Goal: Information Seeking & Learning: Check status

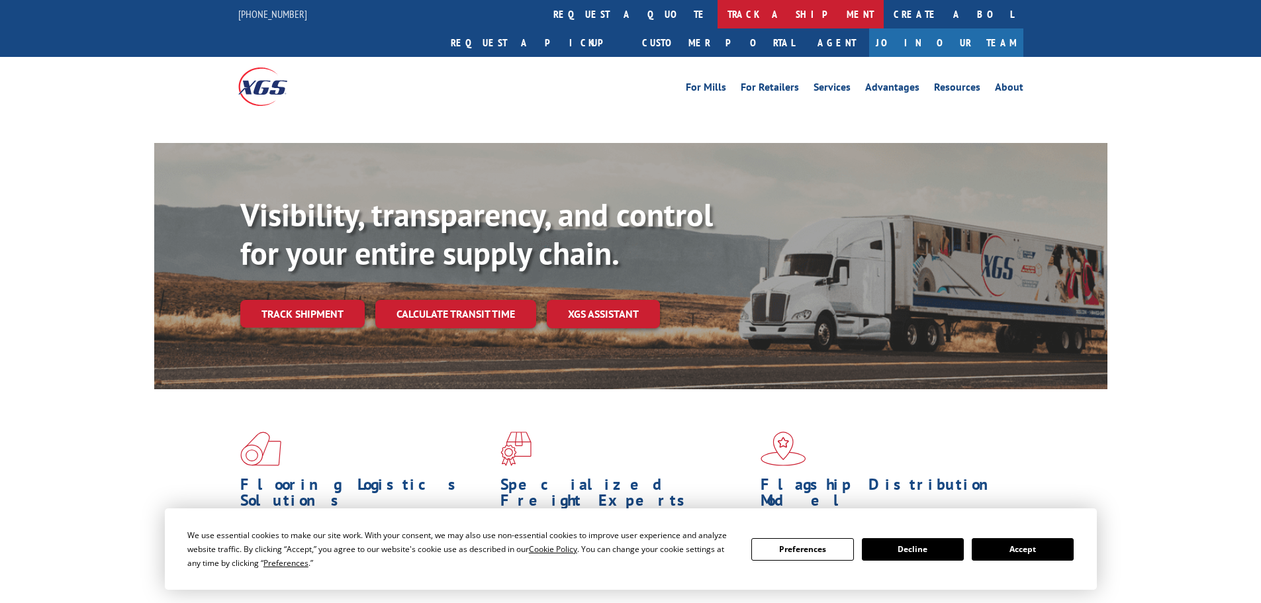
click at [718, 5] on link "track a shipment" at bounding box center [801, 14] width 166 height 28
click at [718, 13] on link "track a shipment" at bounding box center [801, 14] width 166 height 28
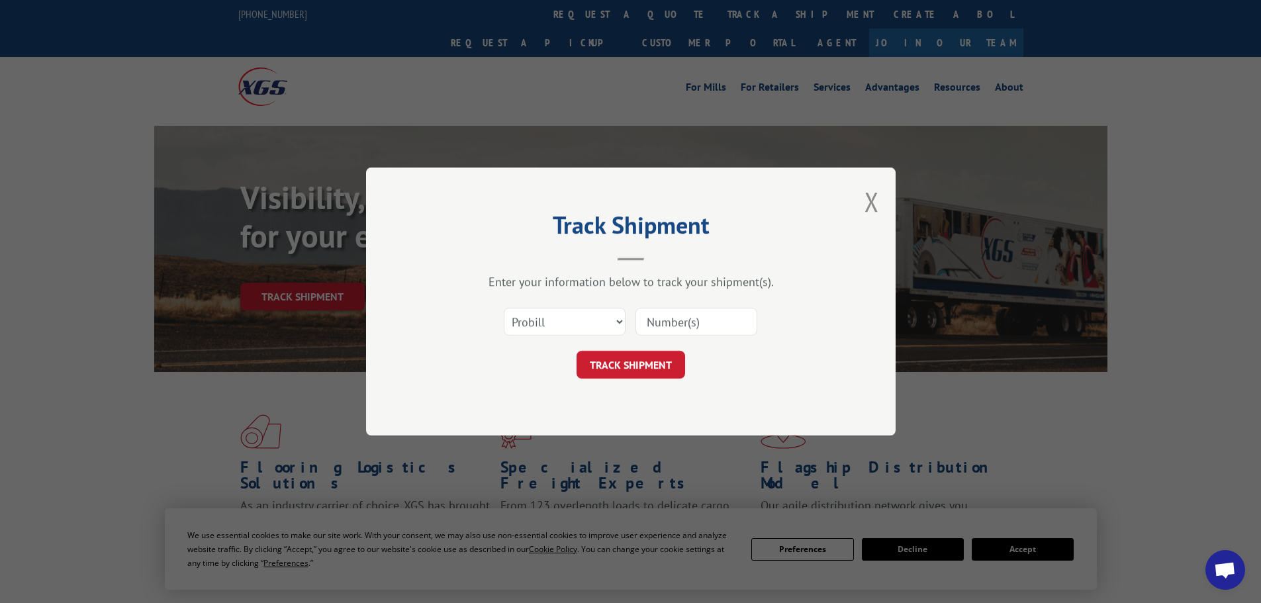
click at [559, 325] on select "Select category... Probill BOL PO" at bounding box center [565, 322] width 122 height 28
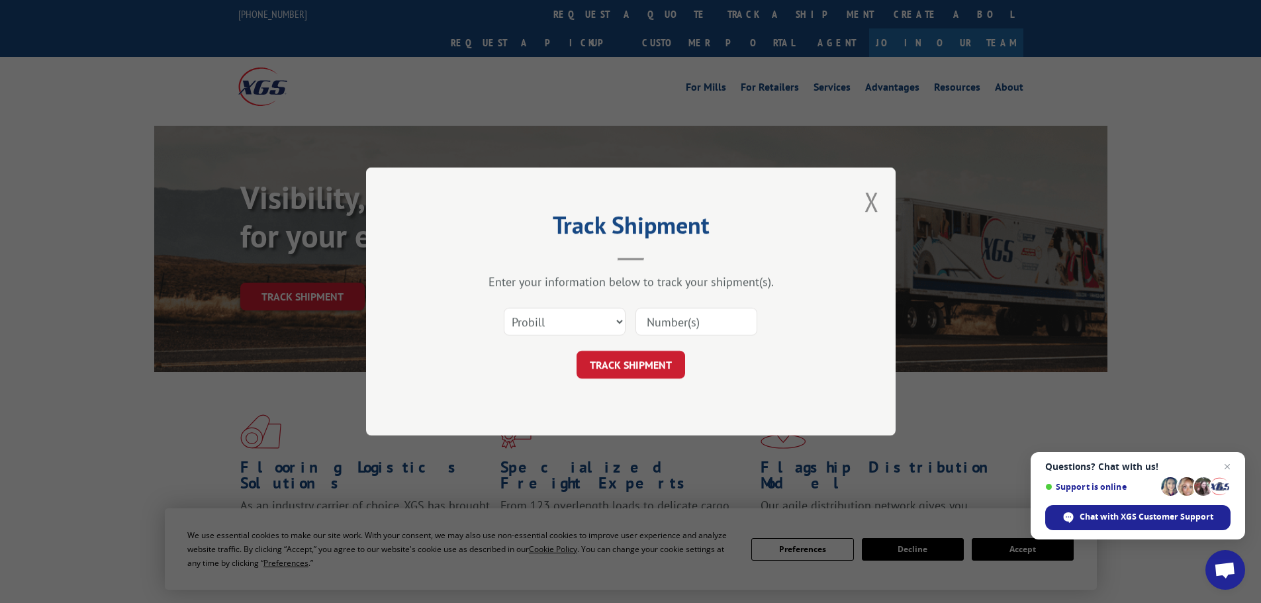
select select "bol"
click at [504, 308] on select "Select category... Probill BOL PO" at bounding box center [565, 322] width 122 height 28
click at [659, 320] on input at bounding box center [697, 322] width 122 height 28
paste input "6082608"
type input "6082608"
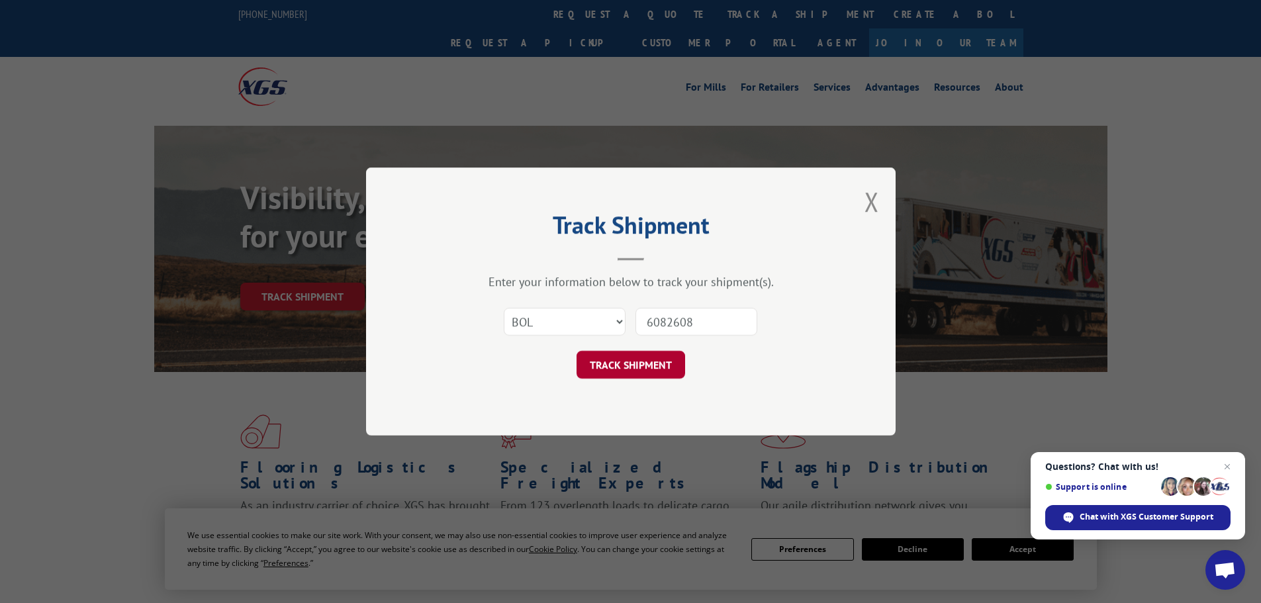
click at [650, 366] on button "TRACK SHIPMENT" at bounding box center [631, 365] width 109 height 28
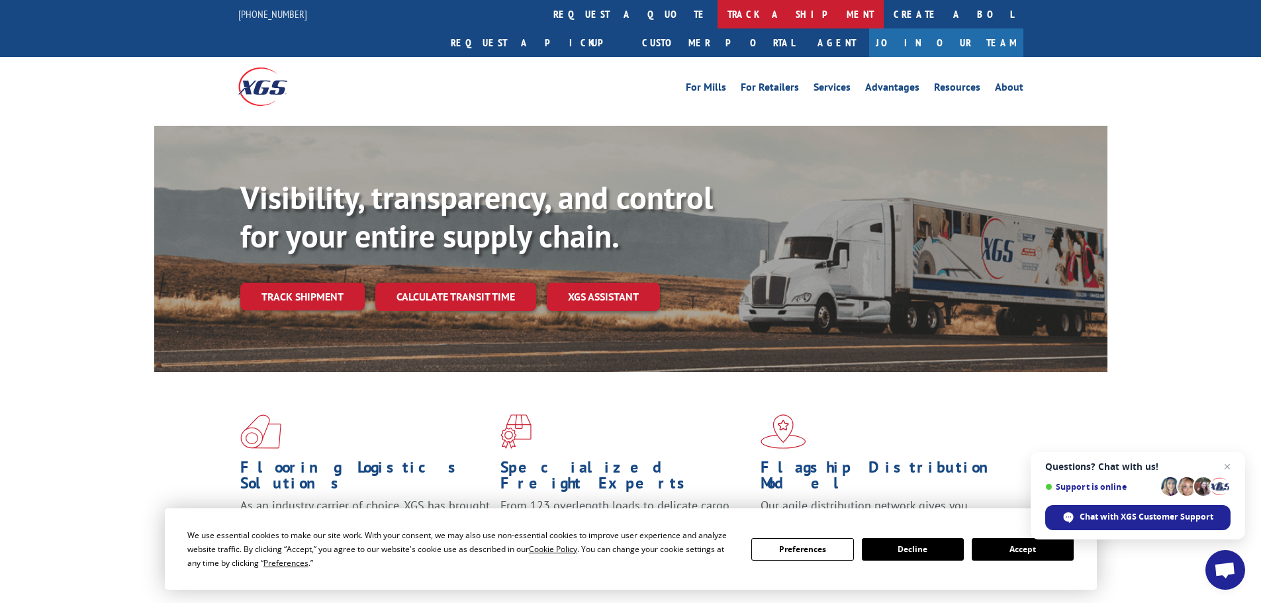
click at [718, 15] on link "track a shipment" at bounding box center [801, 14] width 166 height 28
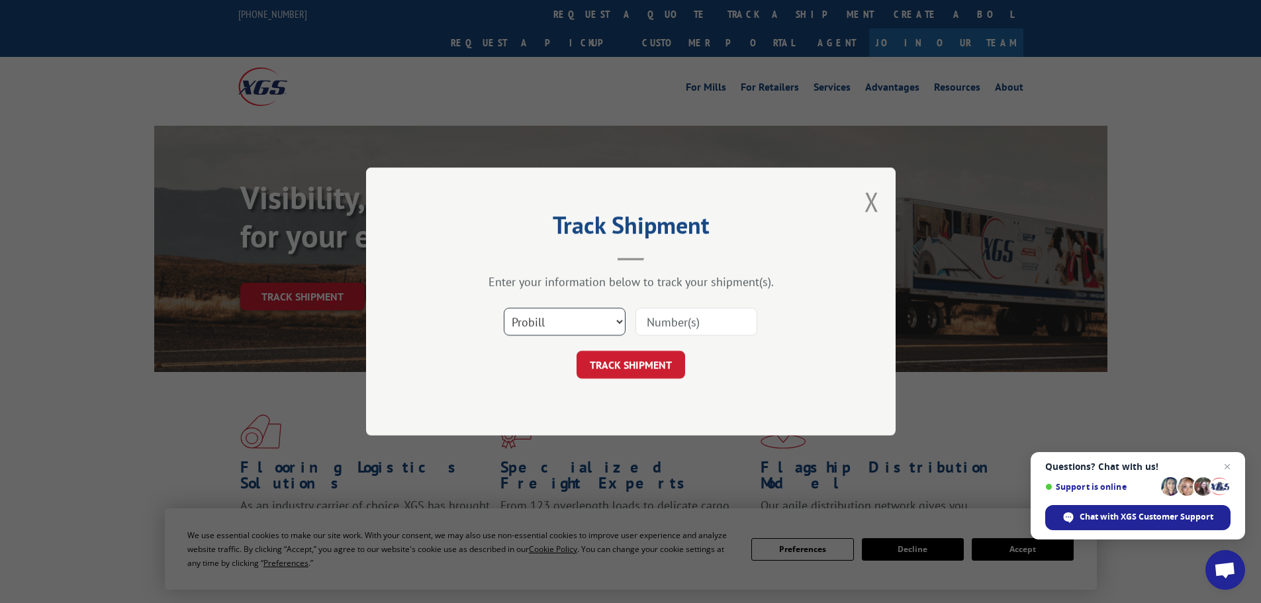
click at [554, 322] on select "Select category... Probill BOL PO" at bounding box center [565, 322] width 122 height 28
select select "bol"
click at [504, 308] on select "Select category... Probill BOL PO" at bounding box center [565, 322] width 122 height 28
click at [697, 312] on input at bounding box center [697, 322] width 122 height 28
paste input "6976204"
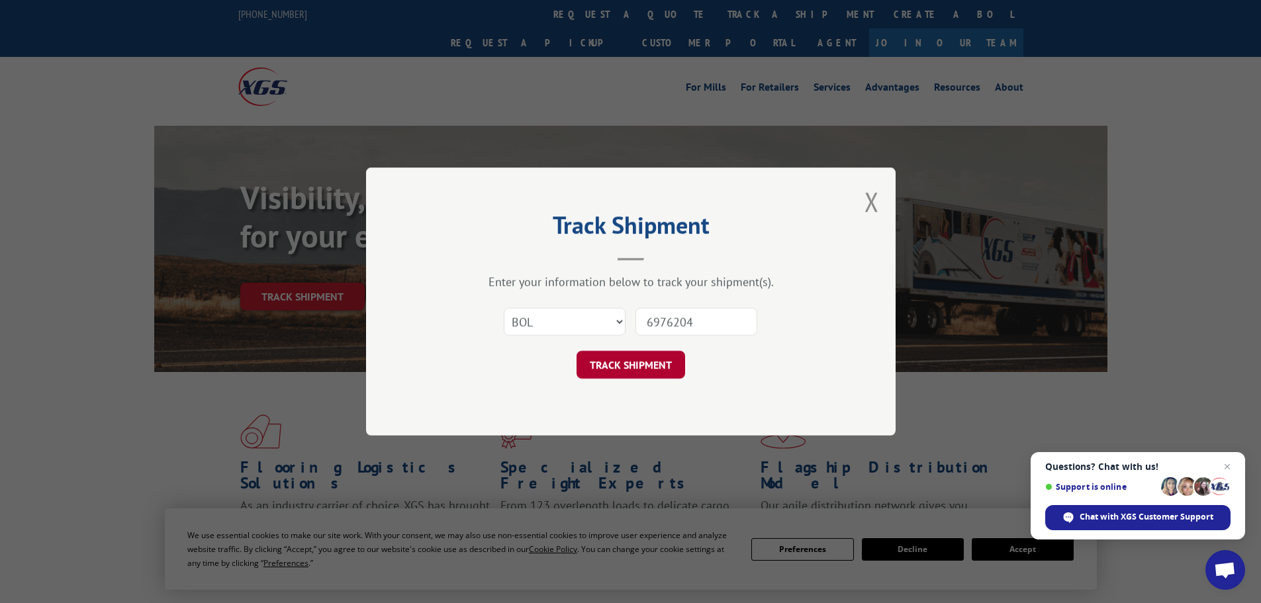
type input "6976204"
click at [662, 366] on button "TRACK SHIPMENT" at bounding box center [631, 365] width 109 height 28
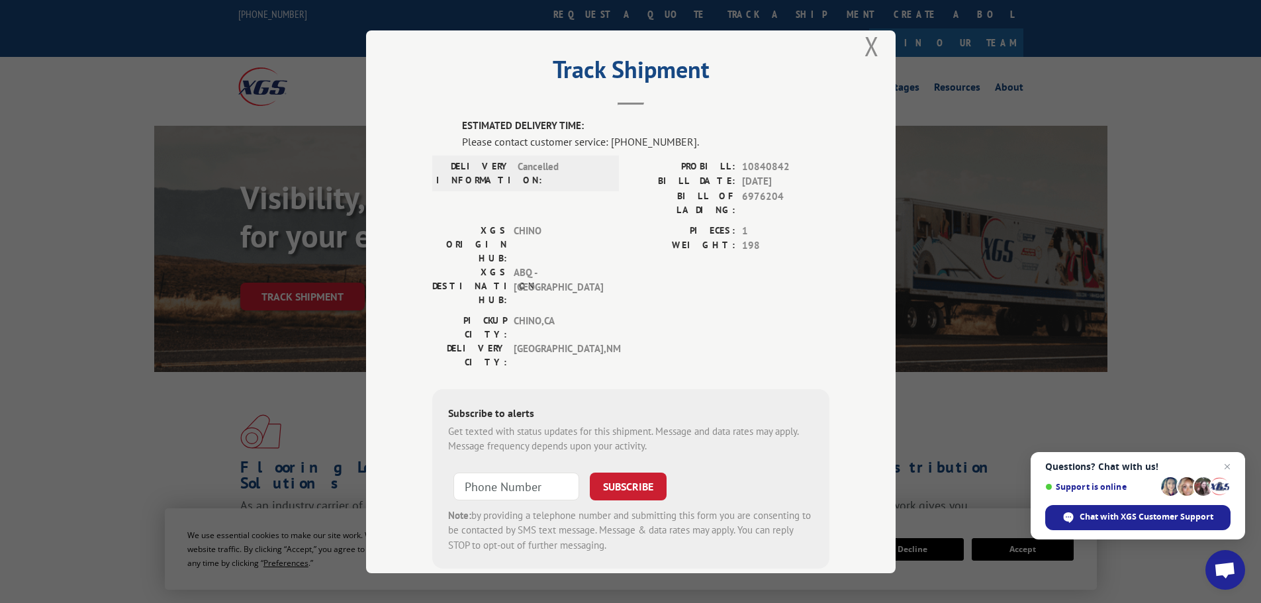
scroll to position [29, 0]
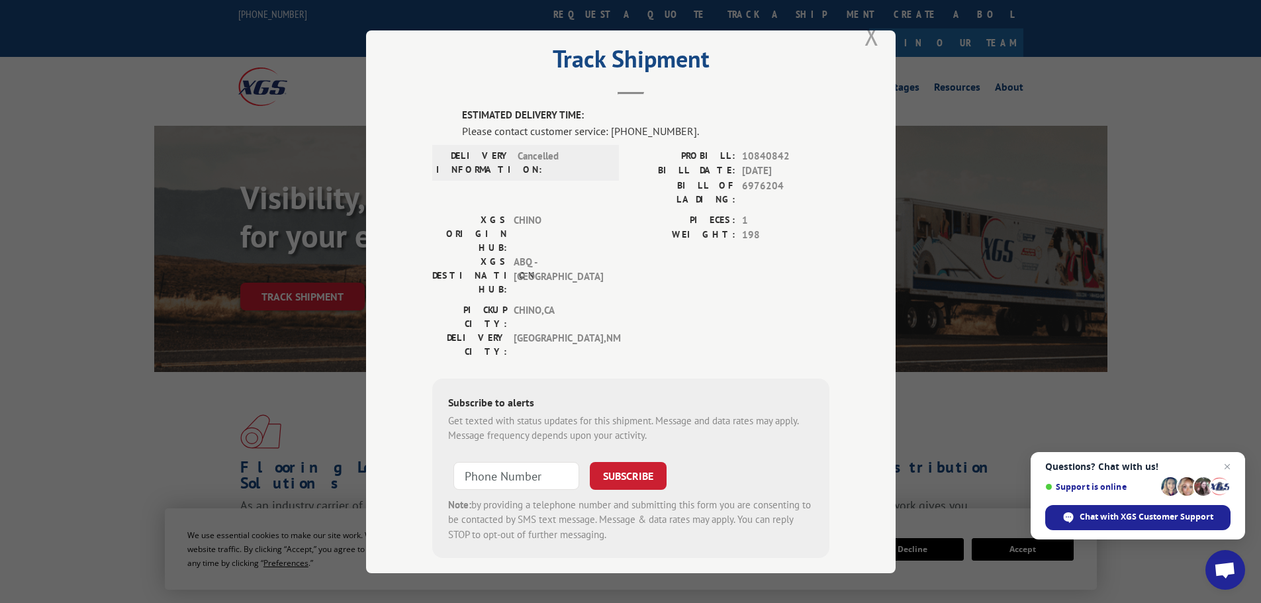
click at [867, 40] on button "Close modal" at bounding box center [872, 35] width 15 height 35
